Goal: Navigation & Orientation: Find specific page/section

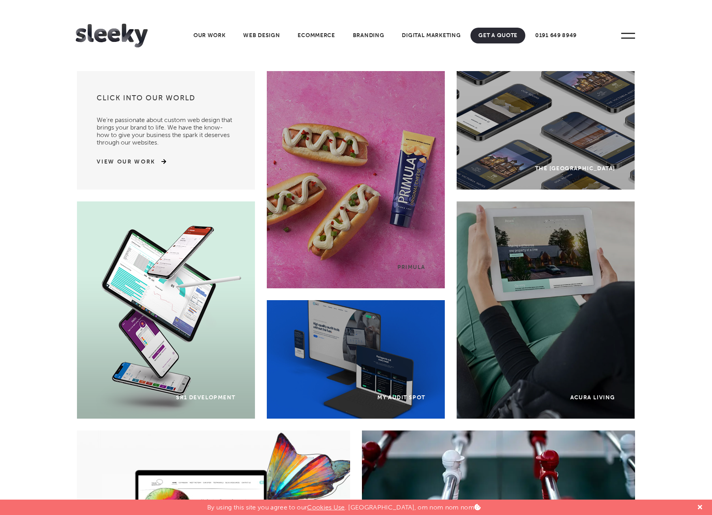
click at [410, 271] on div "Primula" at bounding box center [356, 179] width 178 height 217
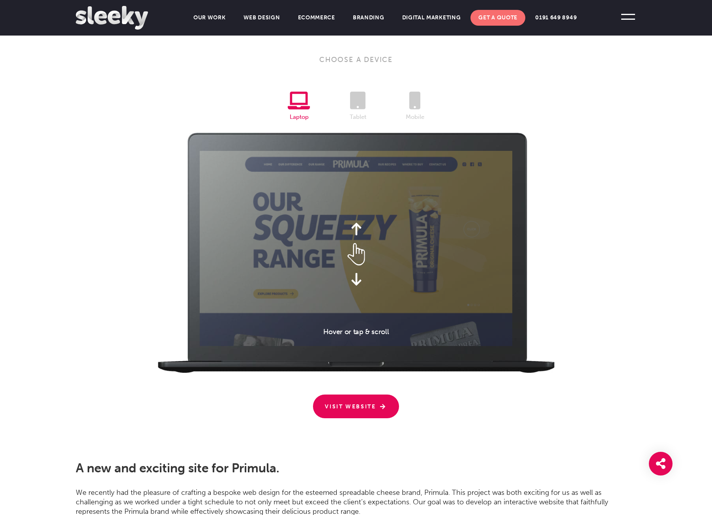
scroll to position [1698, 0]
click at [363, 105] on icon at bounding box center [357, 101] width 15 height 18
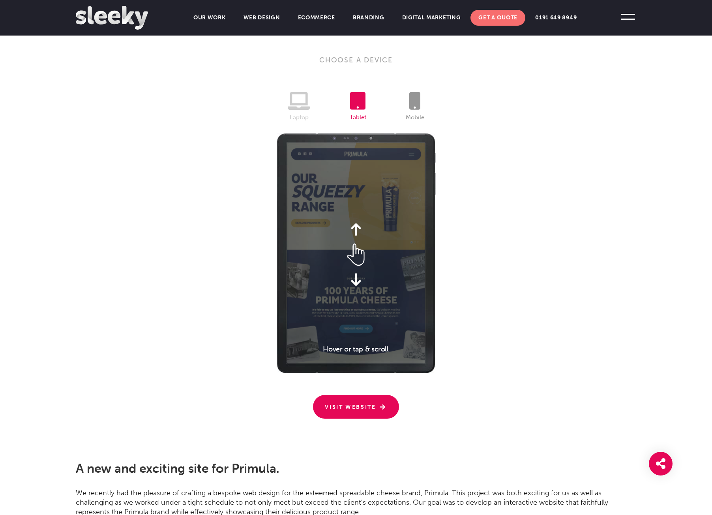
click at [410, 106] on icon at bounding box center [415, 101] width 11 height 18
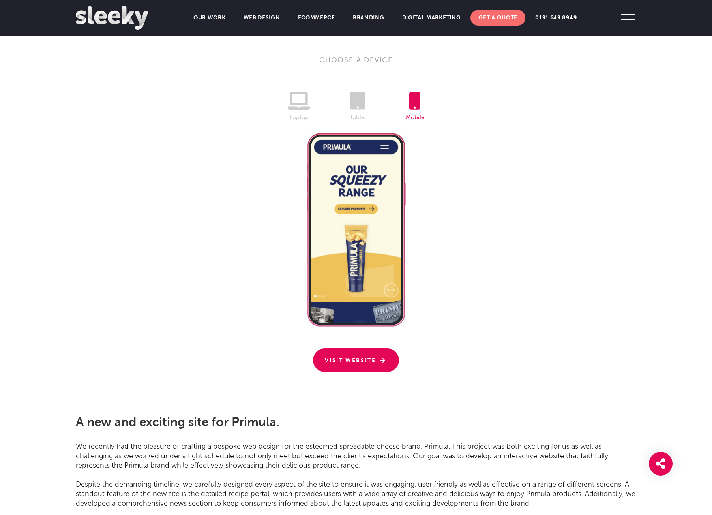
drag, startPoint x: 355, startPoint y: 217, endPoint x: 400, endPoint y: 222, distance: 45.3
click at [400, 222] on div at bounding box center [356, 229] width 90 height 186
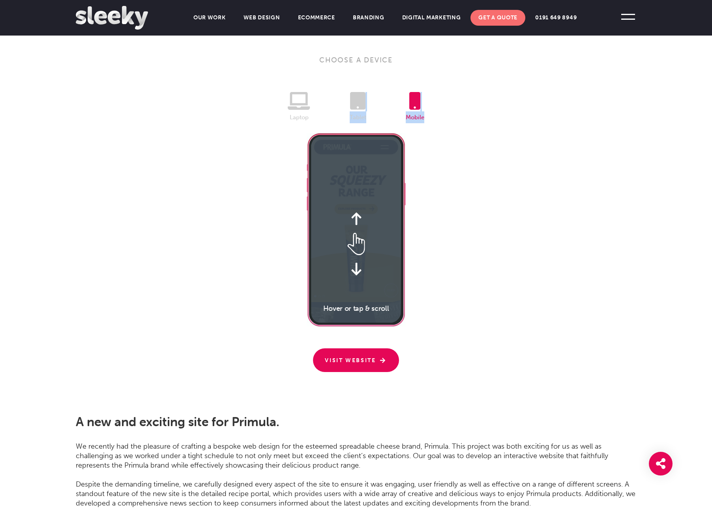
drag, startPoint x: 396, startPoint y: 260, endPoint x: 360, endPoint y: 86, distance: 177.4
click at [360, 86] on div "Choose A Device Laptop Tablet Tablet Mobile Visit Website" at bounding box center [356, 213] width 560 height 317
click at [362, 96] on icon at bounding box center [357, 101] width 15 height 18
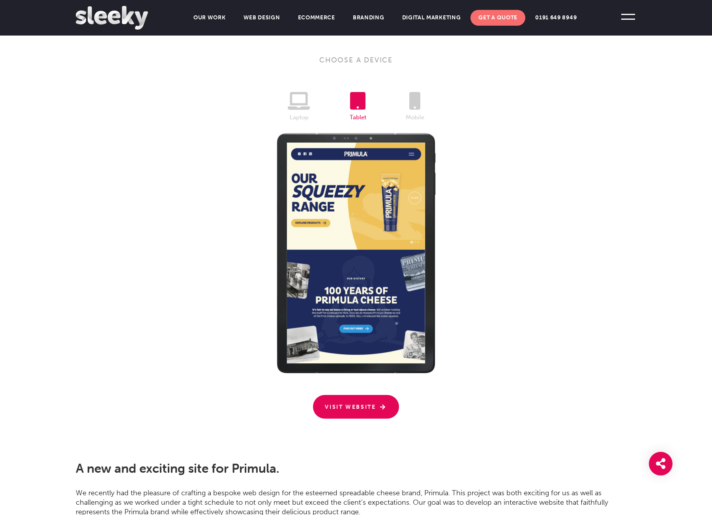
click at [363, 331] on div at bounding box center [356, 253] width 138 height 221
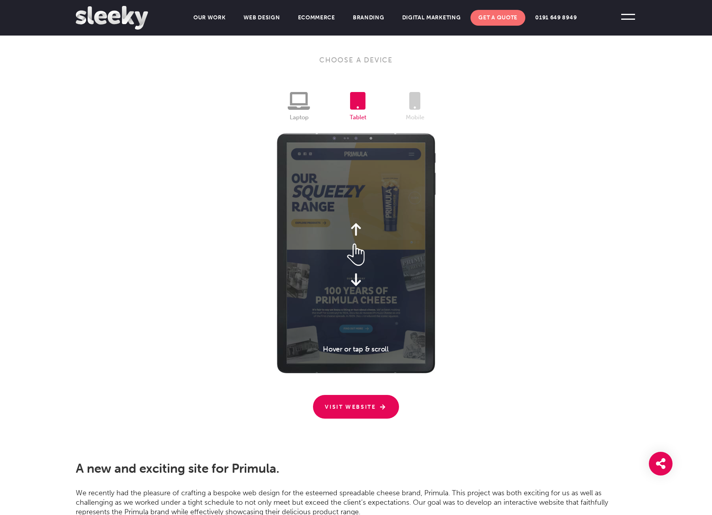
click at [297, 108] on icon at bounding box center [299, 101] width 22 height 18
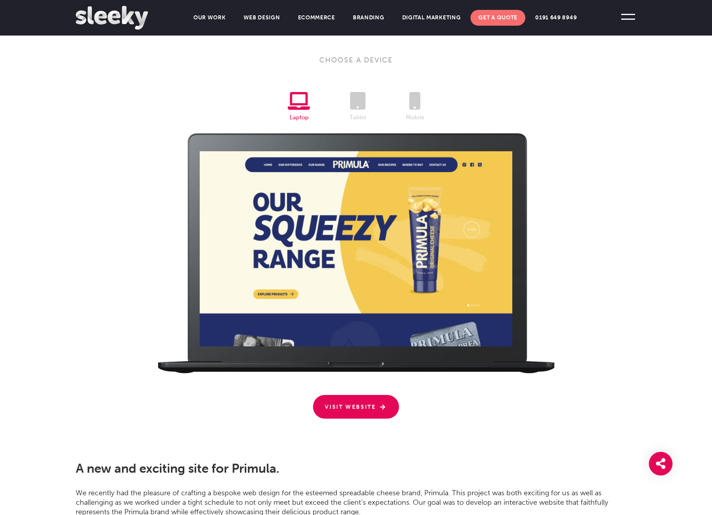
click at [355, 252] on div at bounding box center [356, 248] width 313 height 195
